Goal: Register for event/course

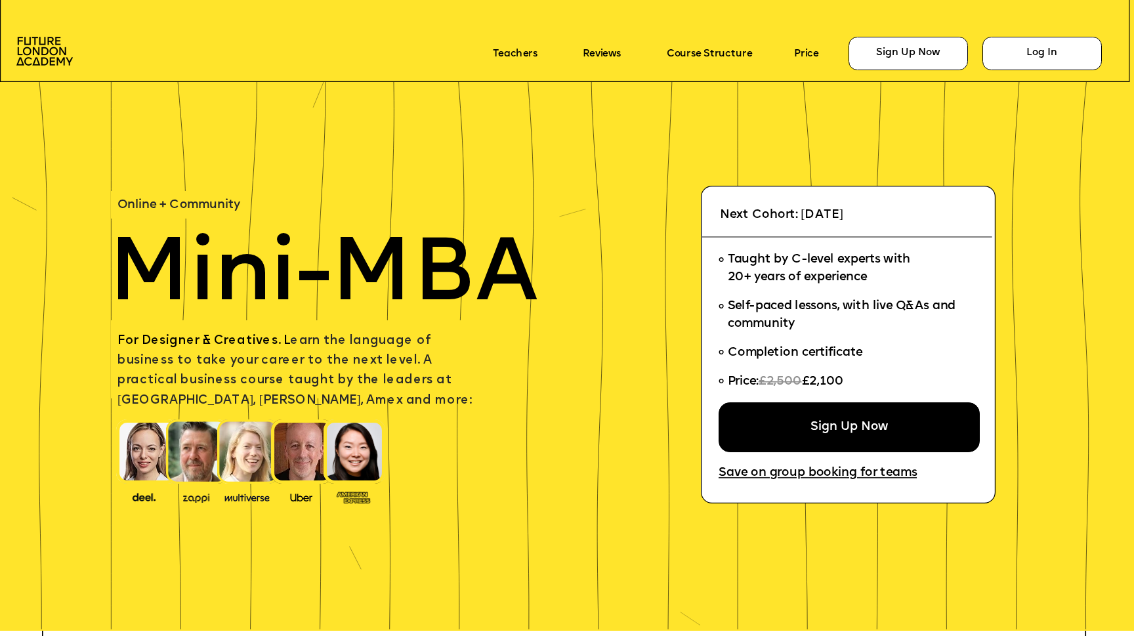
click at [717, 47] on p "Course Structure" at bounding box center [725, 54] width 117 height 20
click at [711, 52] on link "Course Structure" at bounding box center [709, 53] width 85 height 11
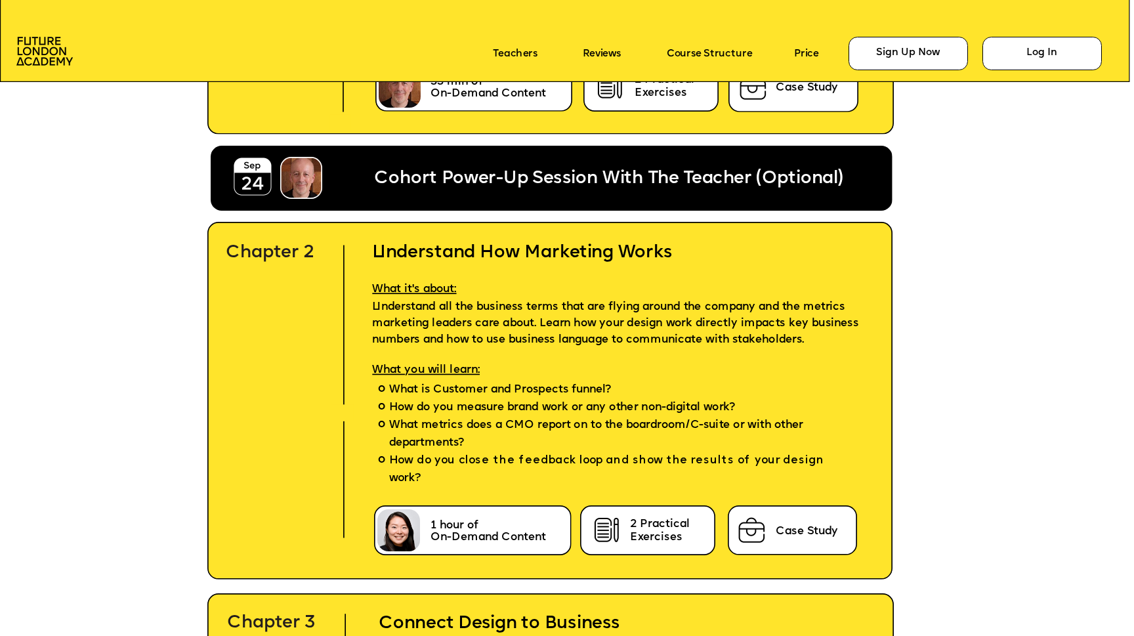
scroll to position [3817, 0]
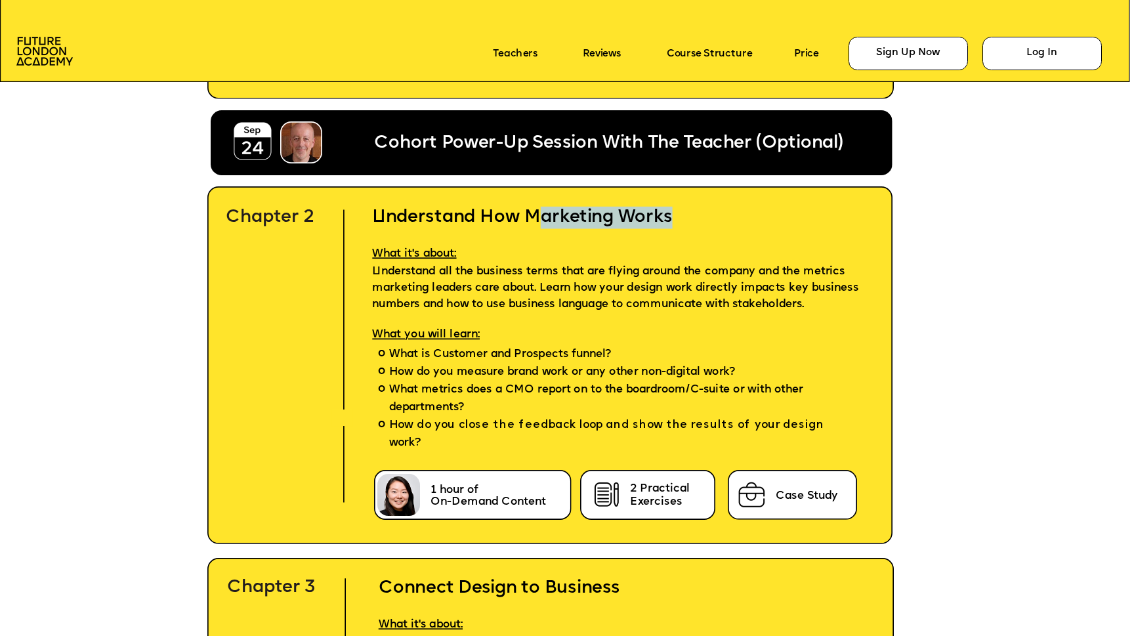
drag, startPoint x: 545, startPoint y: 211, endPoint x: 675, endPoint y: 210, distance: 130.0
click at [675, 211] on h2 "Understand How Marketing Works" at bounding box center [623, 206] width 535 height 45
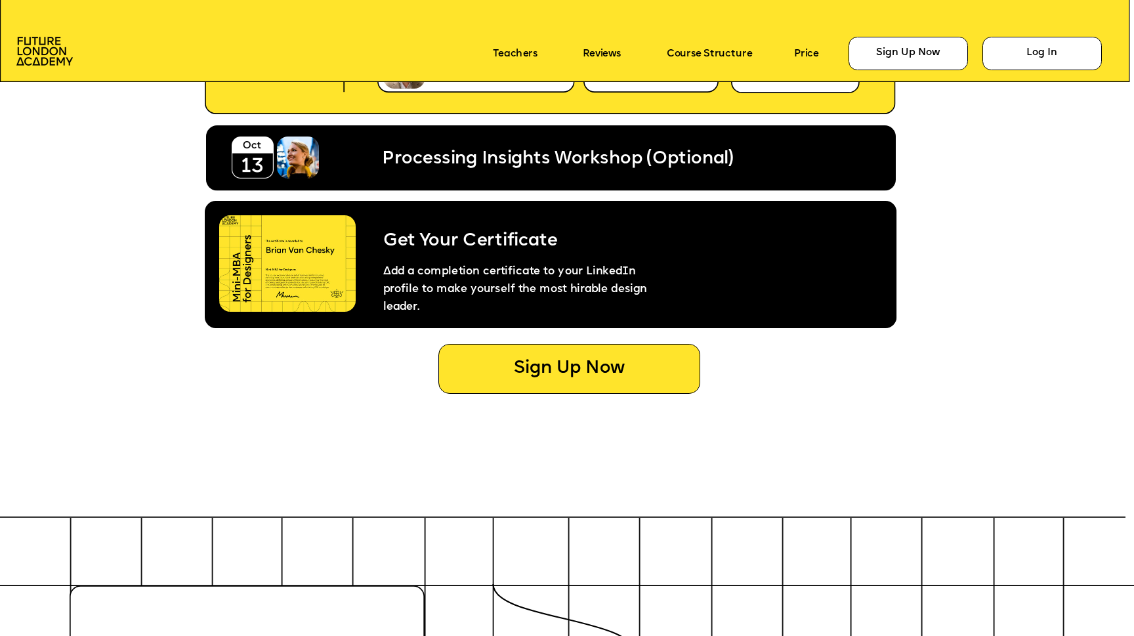
scroll to position [6304, 0]
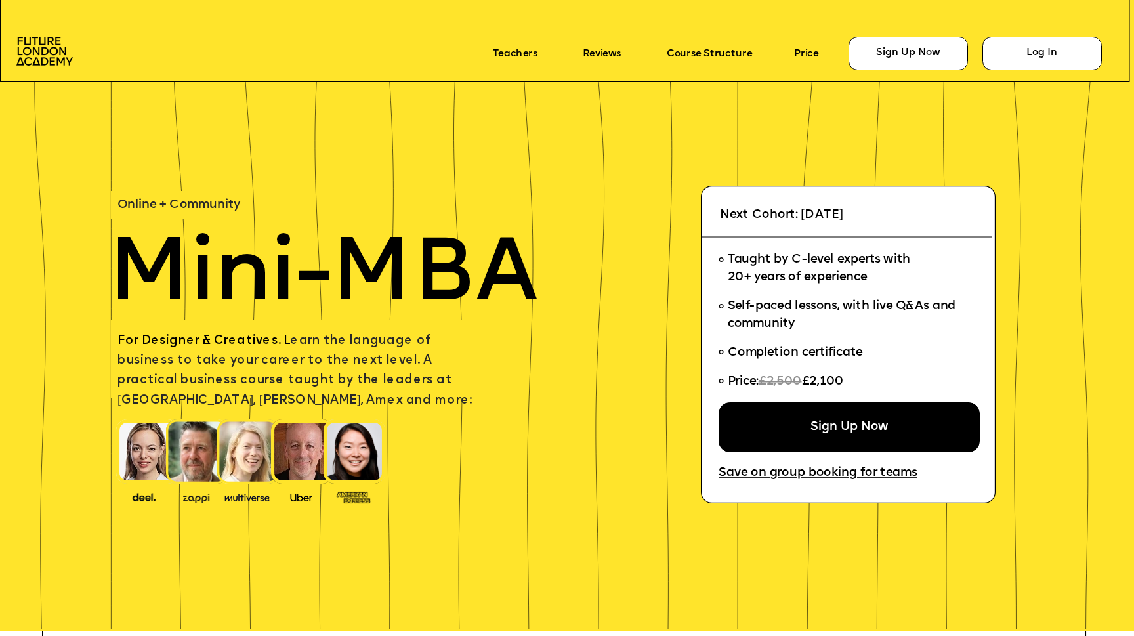
scroll to position [6304, 0]
